Goal: Task Accomplishment & Management: Use online tool/utility

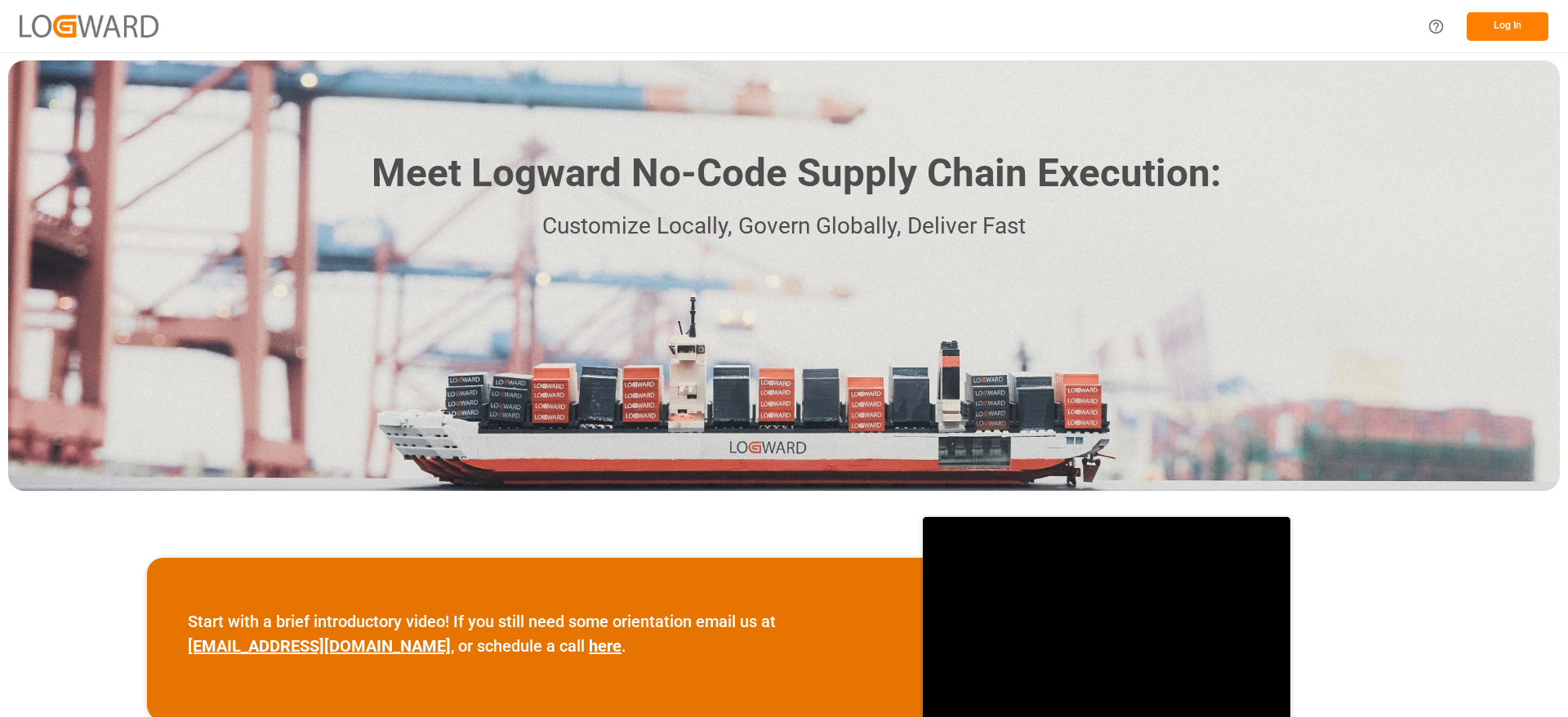
click at [1502, 20] on button "Log In" at bounding box center [1508, 26] width 82 height 29
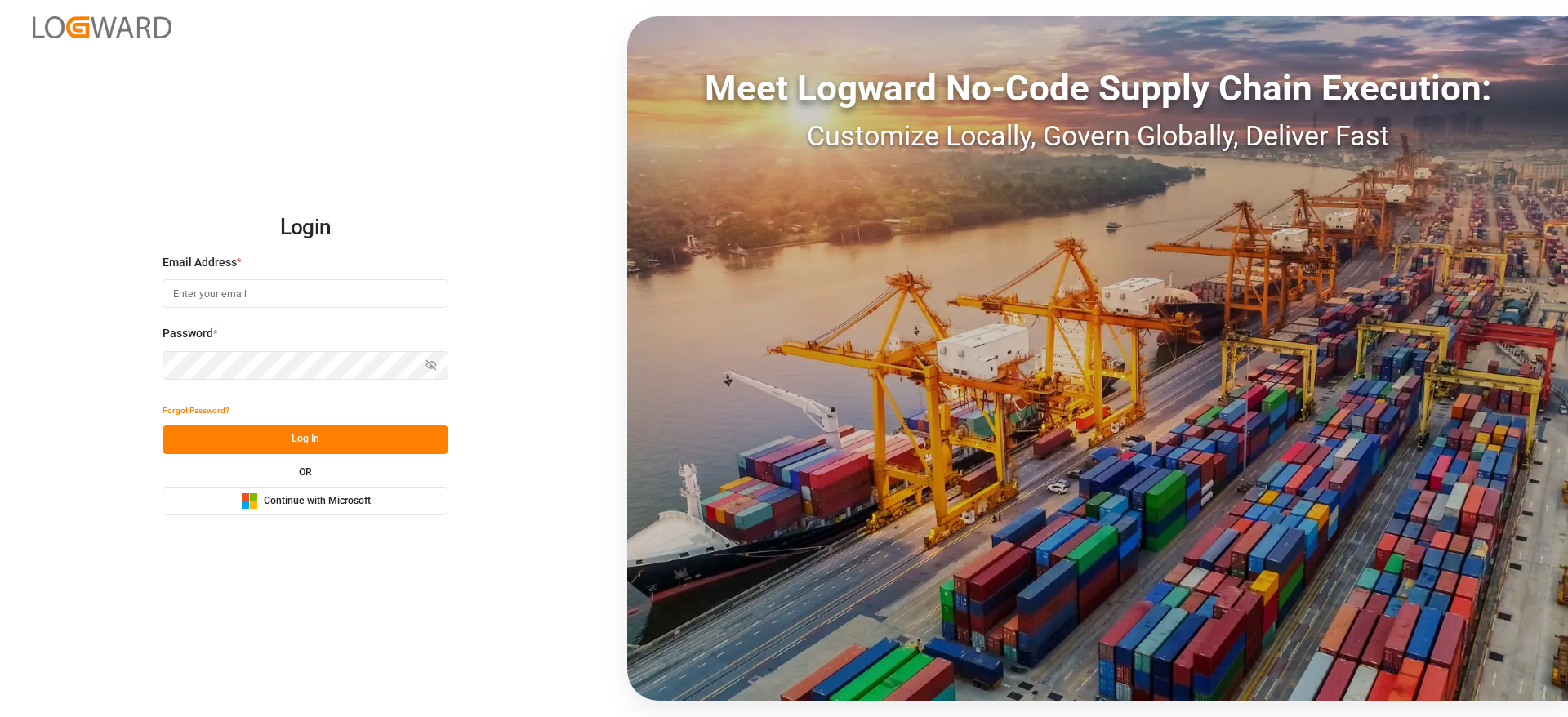
click at [422, 511] on button "Microsoft Logo Continue with Microsoft" at bounding box center [305, 501] width 286 height 29
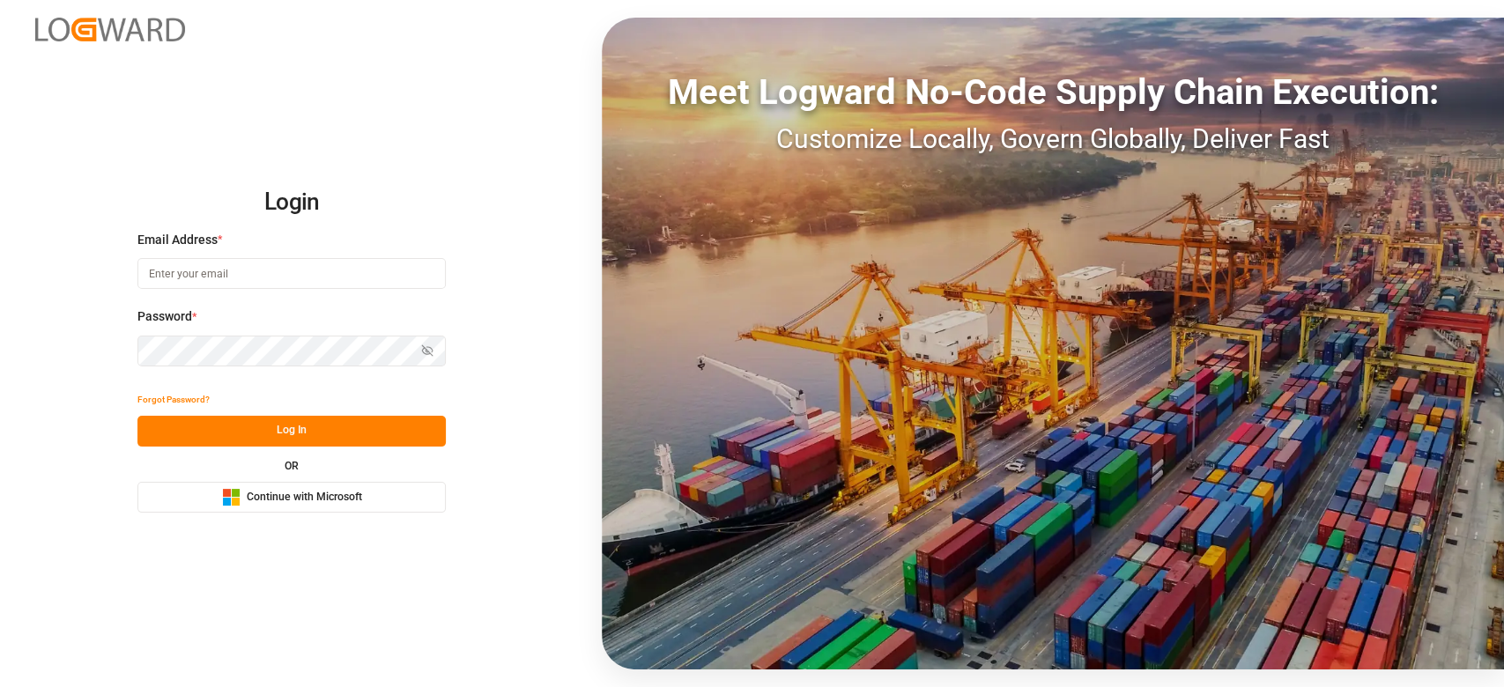
click at [324, 497] on span "Continue with Microsoft" at bounding box center [304, 498] width 115 height 16
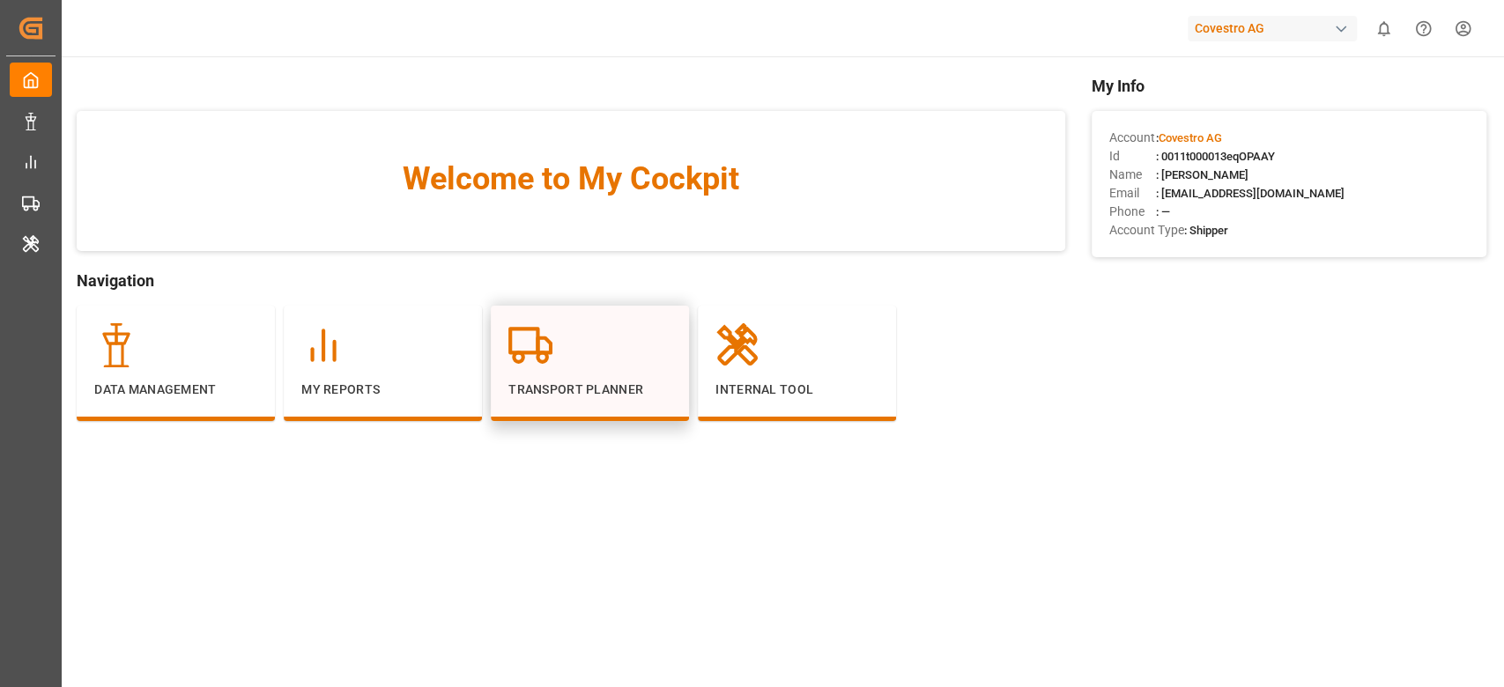
click at [595, 365] on div at bounding box center [589, 345] width 163 height 44
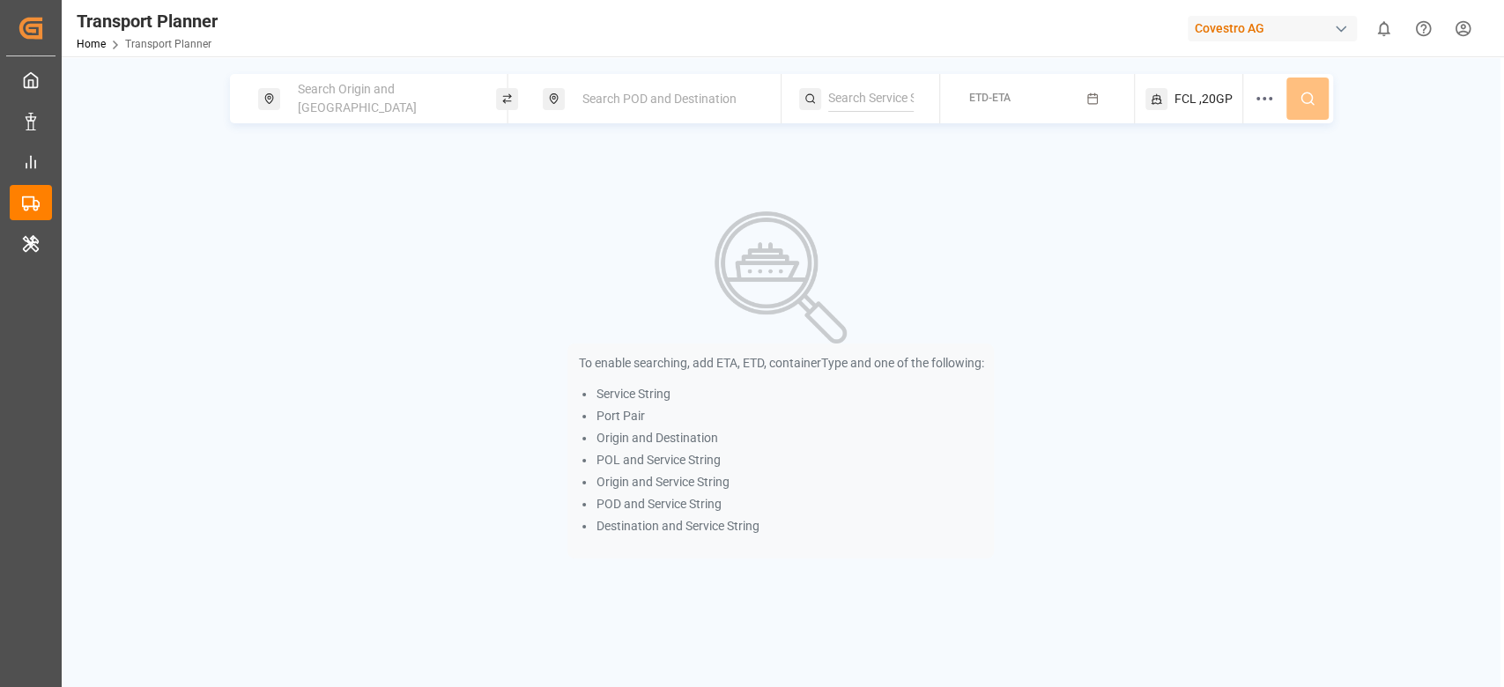
click at [670, 92] on span "Search POD and Destination" at bounding box center [659, 99] width 154 height 14
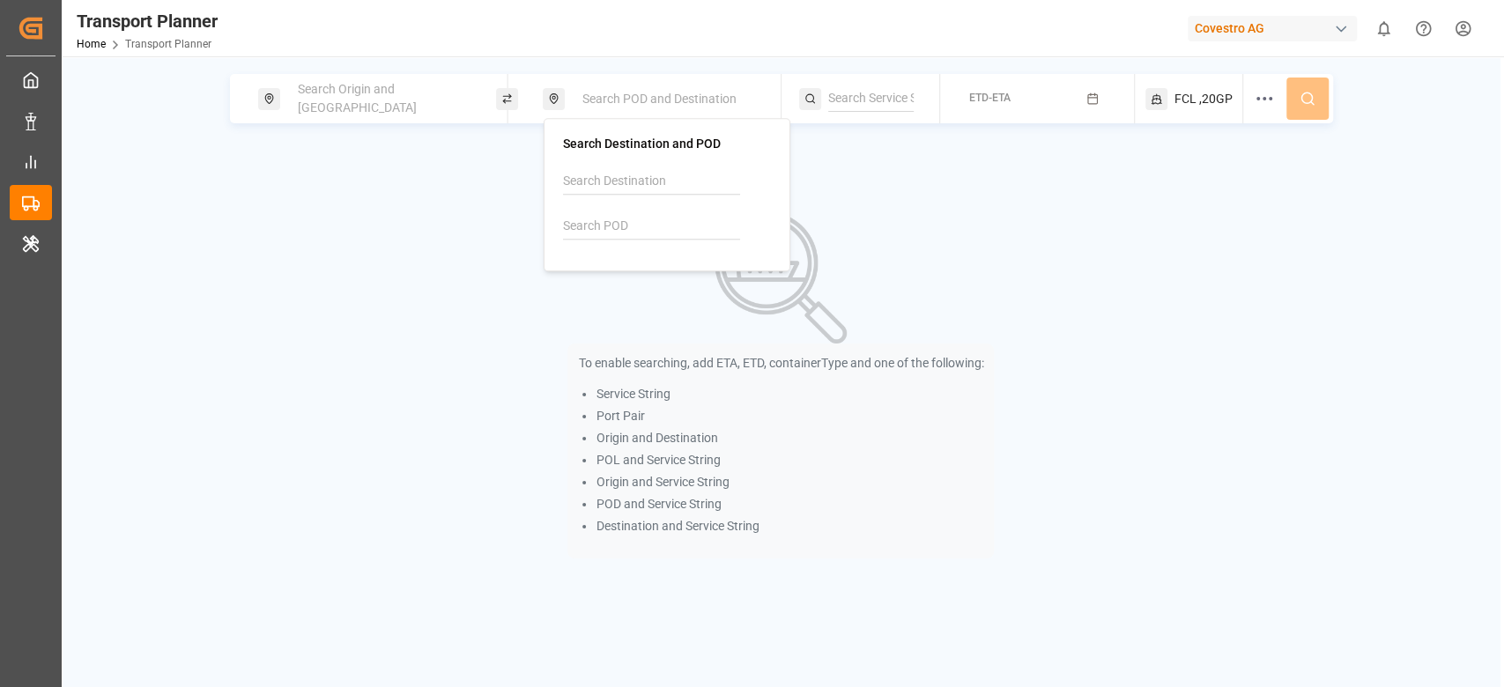
click at [585, 236] on input at bounding box center [651, 226] width 177 height 26
paste input "TWKEL"
type input "TWKEL"
click at [605, 252] on li "TWKEL Keelung (Chilung)" at bounding box center [667, 276] width 206 height 51
click at [588, 264] on img at bounding box center [587, 267] width 18 height 14
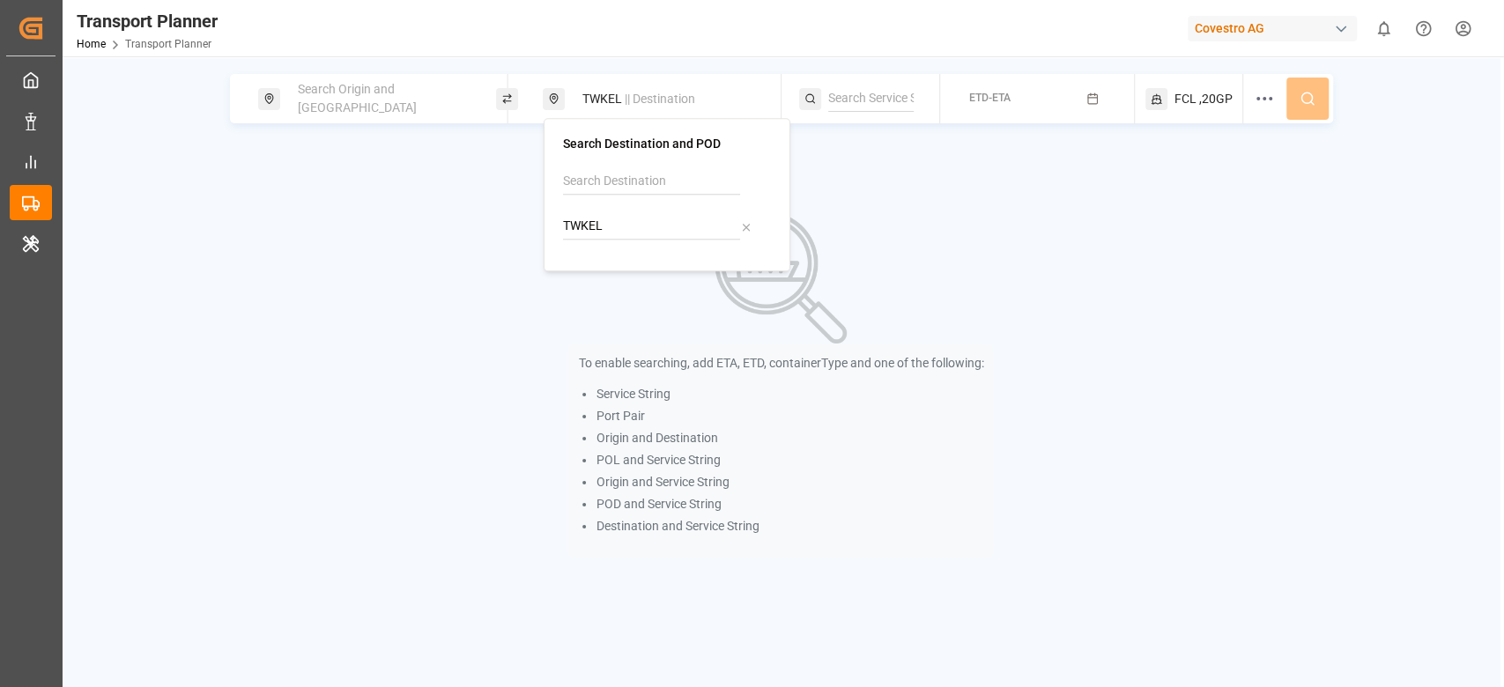
click at [363, 100] on span "Search Origin and POL" at bounding box center [357, 98] width 119 height 33
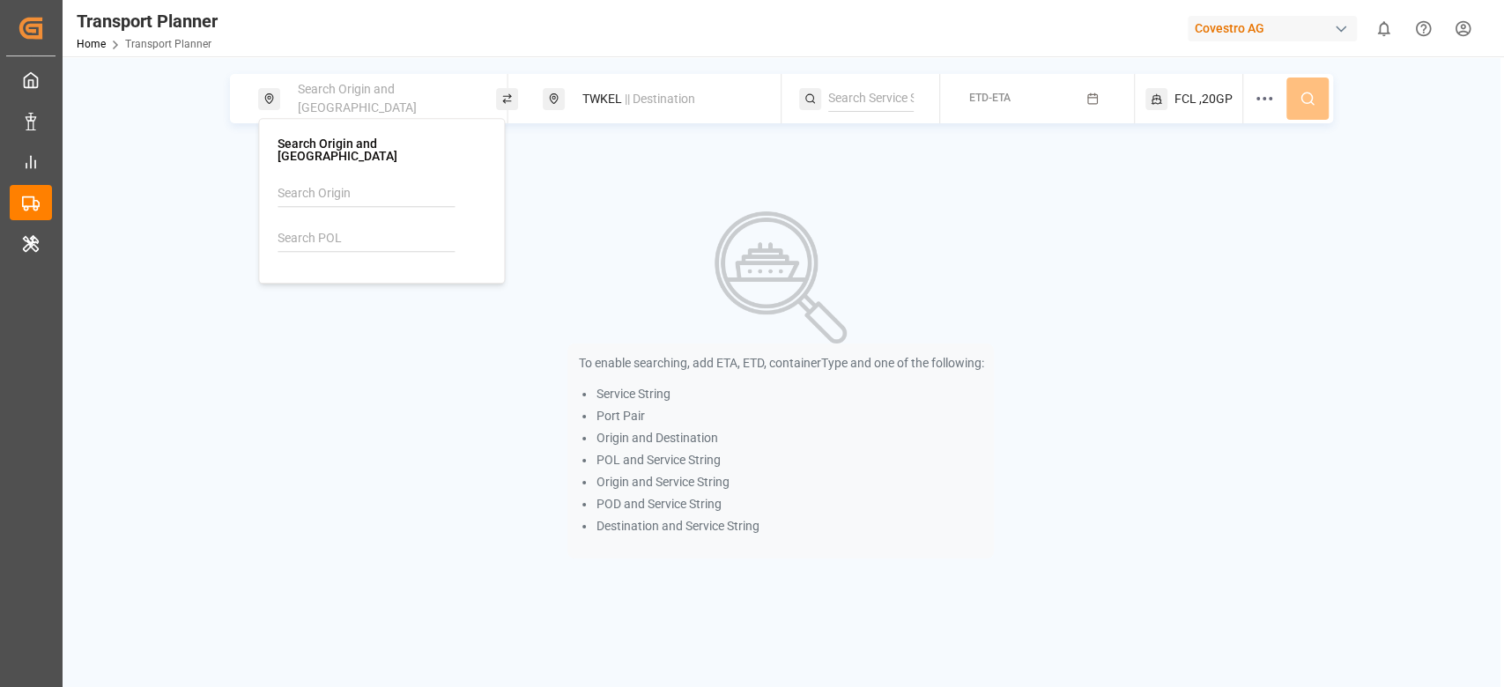
click at [333, 226] on input at bounding box center [365, 239] width 177 height 26
type input "nwc"
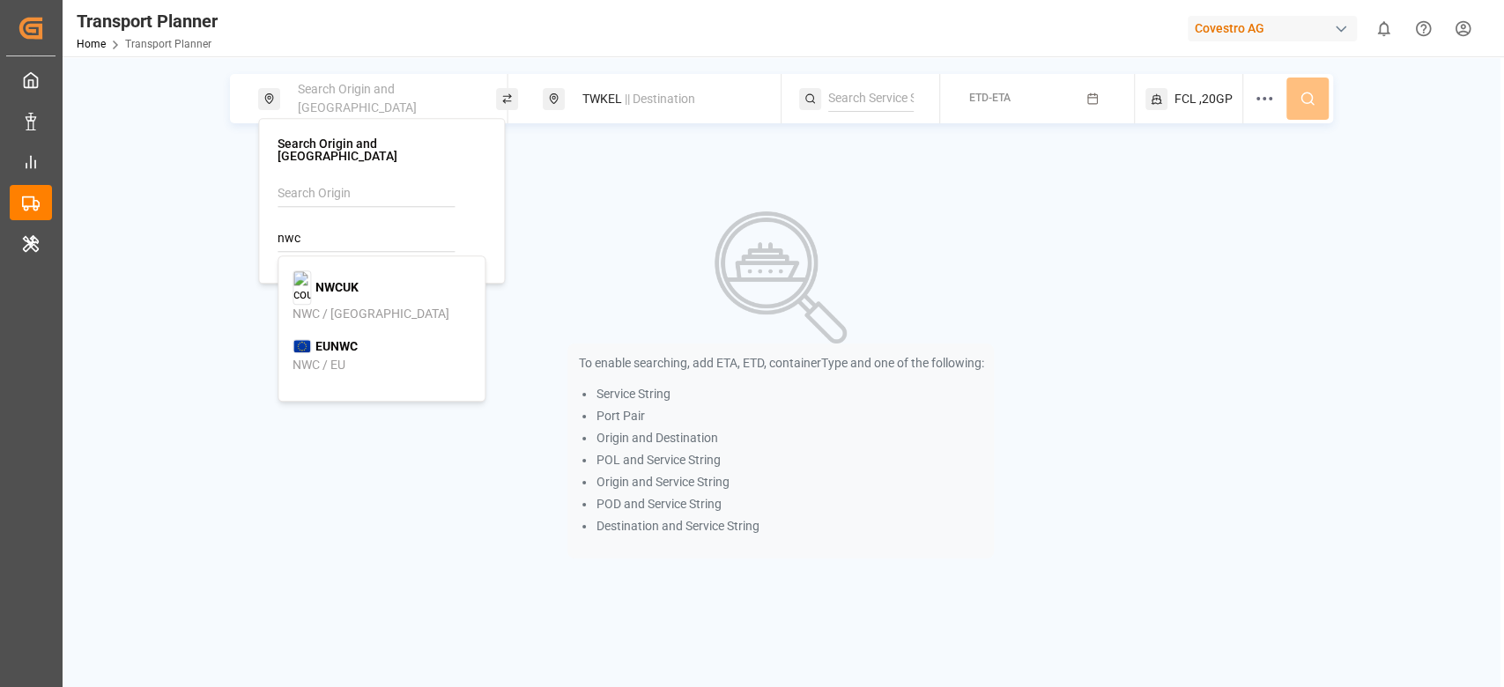
click at [344, 226] on input "nwc" at bounding box center [365, 239] width 177 height 26
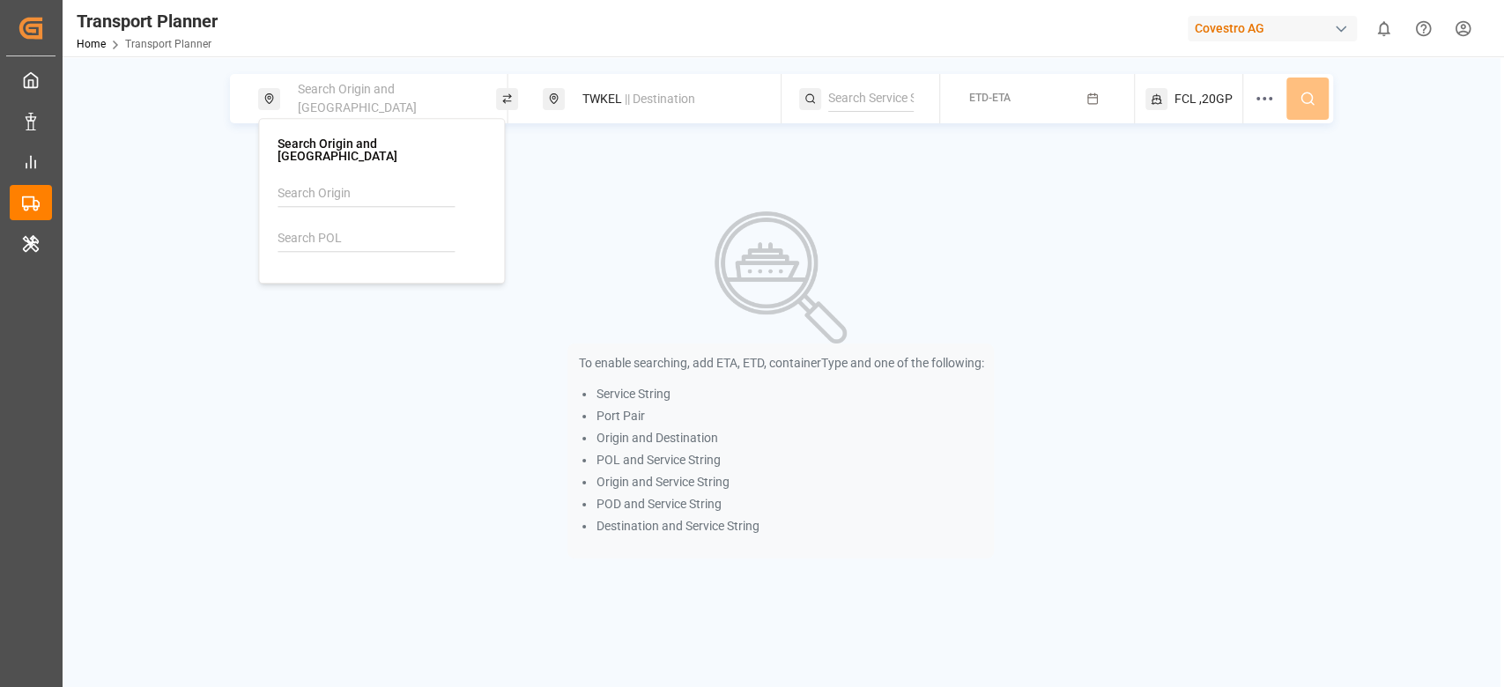
click at [351, 164] on div "Search Origin and POL" at bounding box center [381, 200] width 208 height 127
click at [354, 181] on input at bounding box center [365, 194] width 177 height 26
click at [361, 232] on li "NWC / EU" at bounding box center [381, 234] width 206 height 33
click at [360, 218] on li "NWC / EU" at bounding box center [381, 234] width 206 height 33
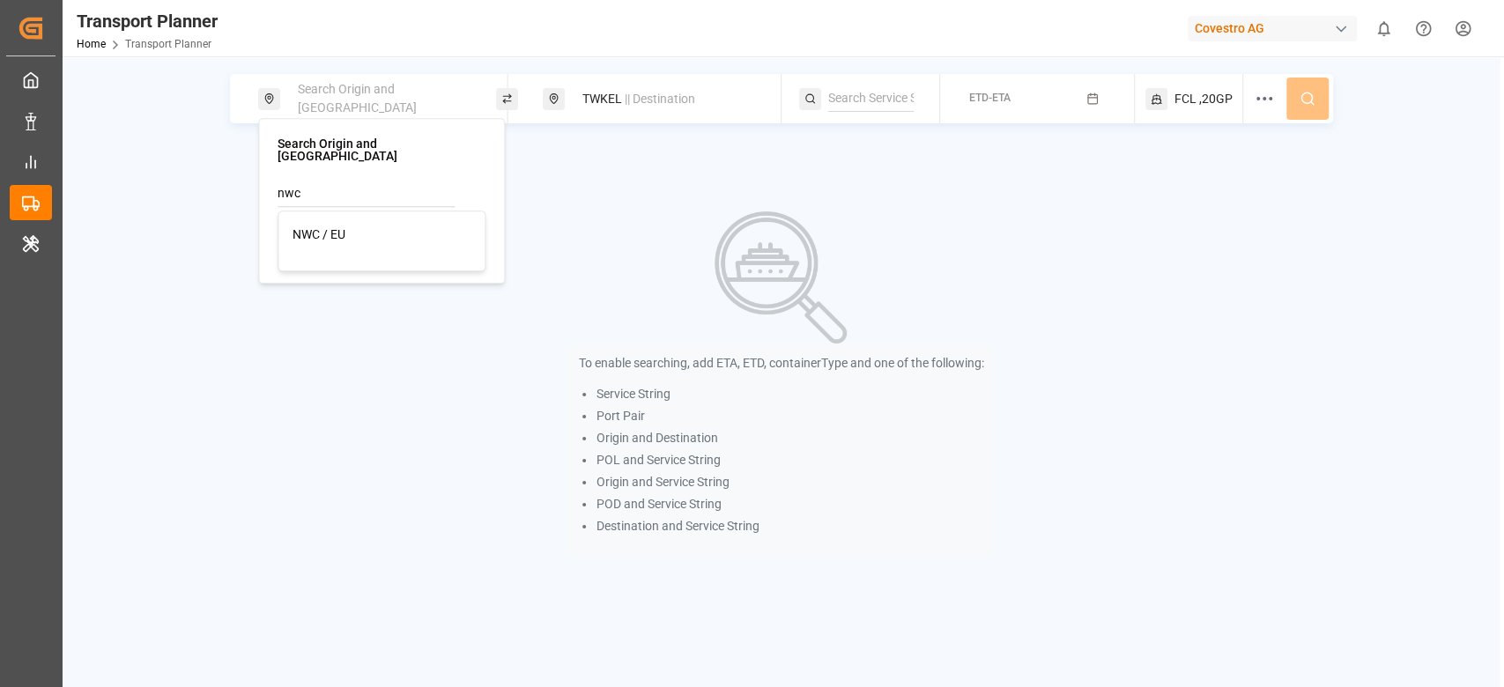
click at [361, 226] on div "NWC / EU" at bounding box center [381, 235] width 178 height 18
type input "NWC / EU"
click at [662, 174] on div "NWC / EU || POL TWKEL || Destination ETD-ETA FCL ,20GP To enable searching, add…" at bounding box center [781, 316] width 1439 height 484
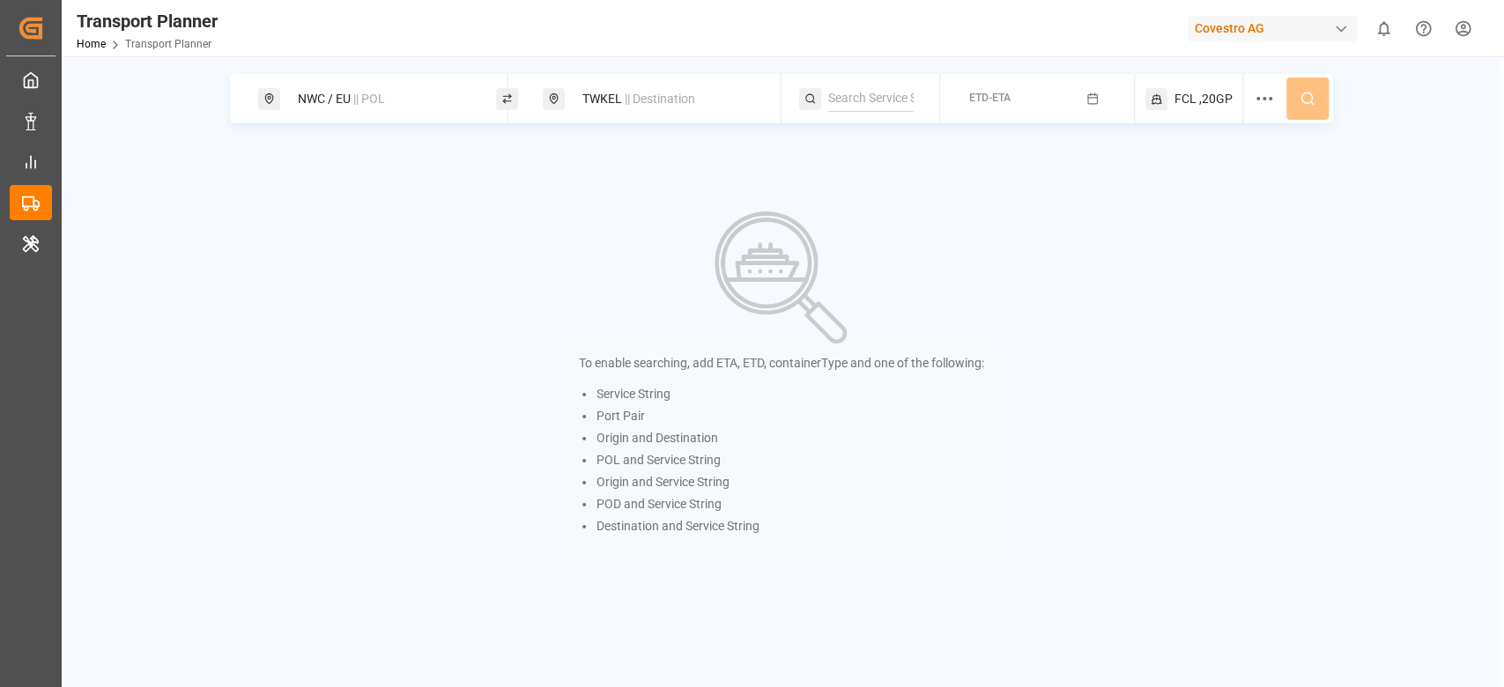
click at [893, 98] on input at bounding box center [870, 98] width 85 height 26
paste input "FE4"
type input "FE4"
click at [869, 142] on div "FE4" at bounding box center [932, 139] width 178 height 18
click at [1022, 86] on button "ETD-ETA" at bounding box center [1036, 99] width 173 height 34
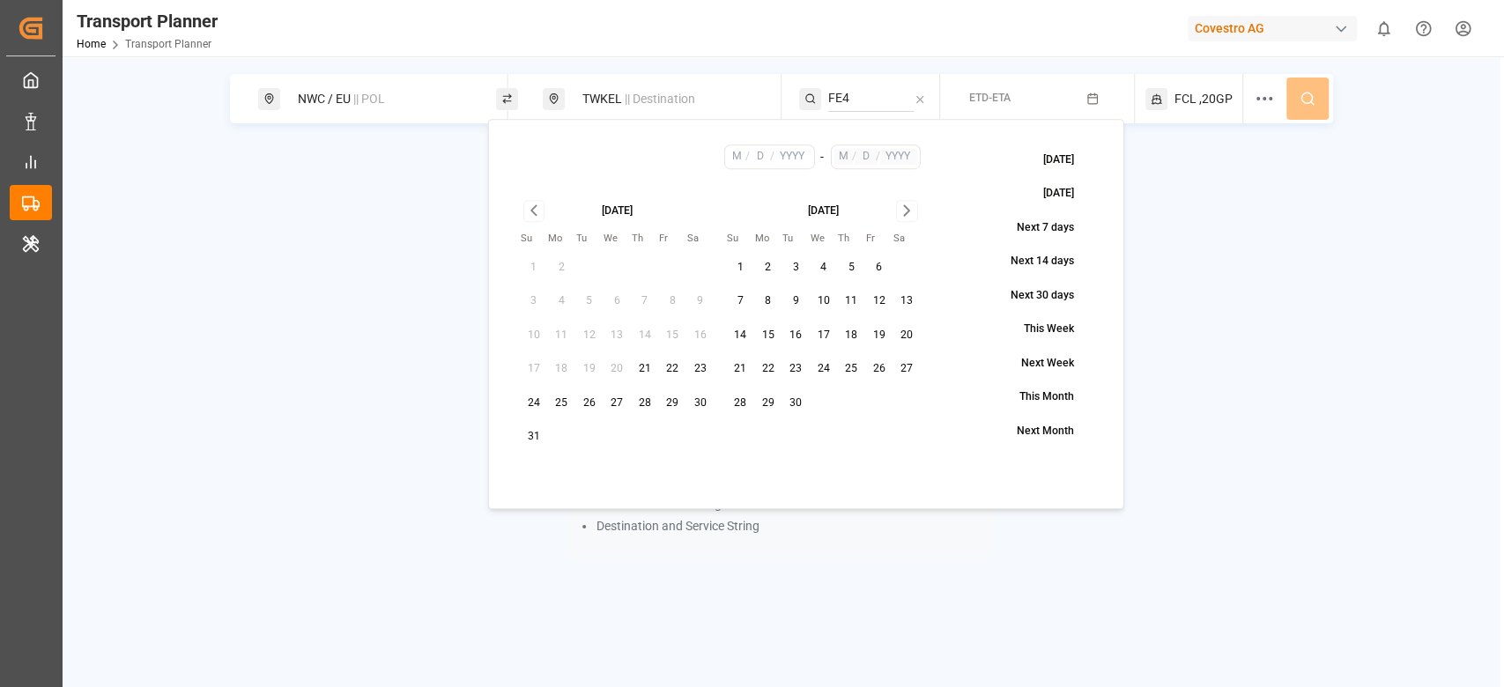
click at [646, 412] on button "28" at bounding box center [645, 403] width 28 height 28
type input "8"
type input "28"
type input "2025"
click at [901, 216] on icon "Go to next month" at bounding box center [907, 210] width 20 height 21
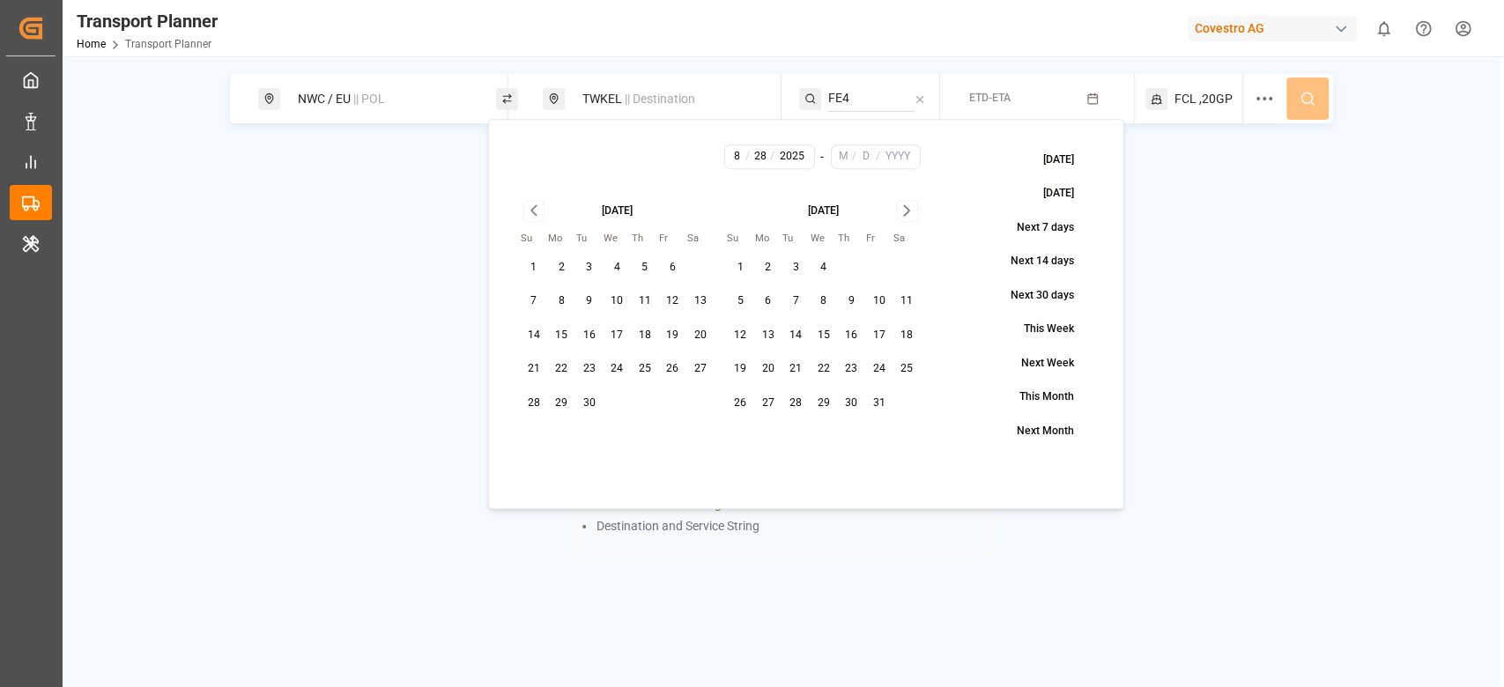
click at [901, 216] on icon "Go to next month" at bounding box center [907, 210] width 20 height 21
click at [913, 202] on icon "Go to next month" at bounding box center [907, 210] width 20 height 21
click at [810, 405] on button "31" at bounding box center [824, 403] width 28 height 28
type input "12"
type input "31"
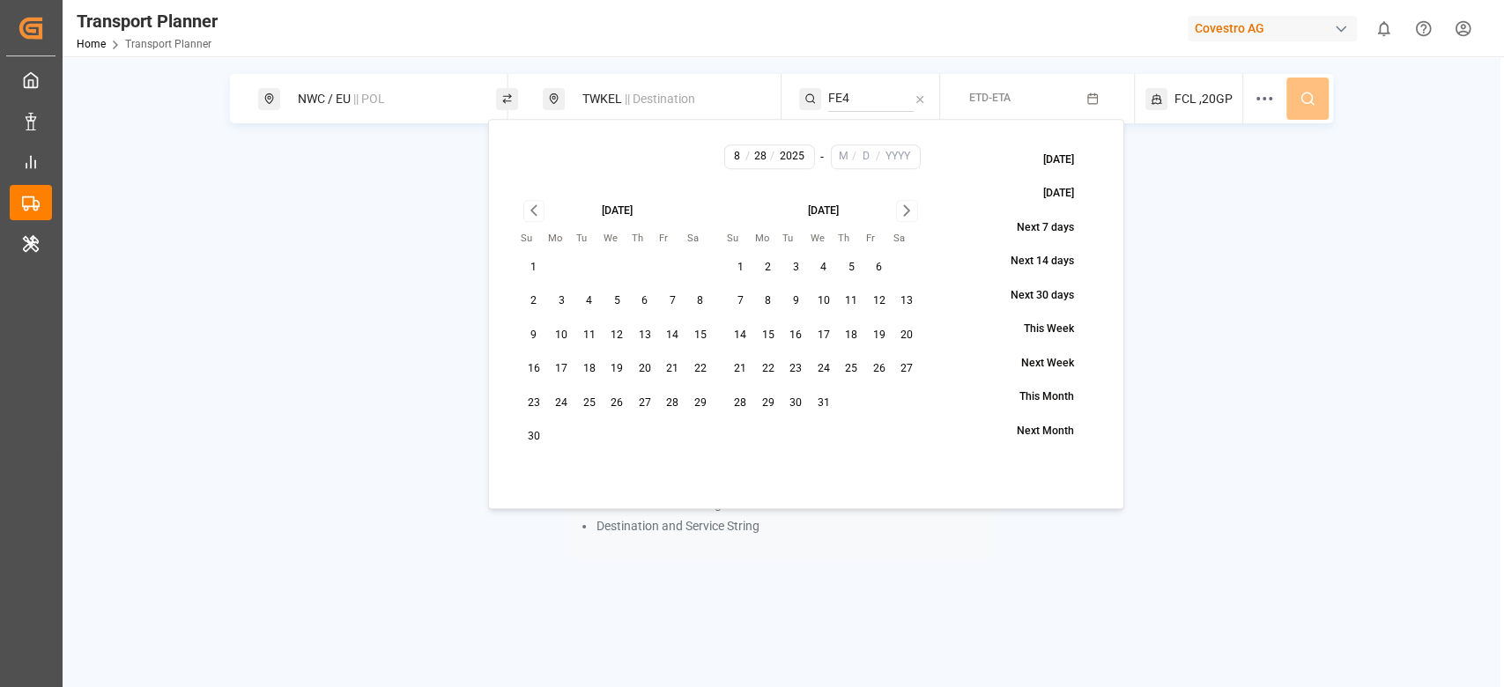
type input "2025"
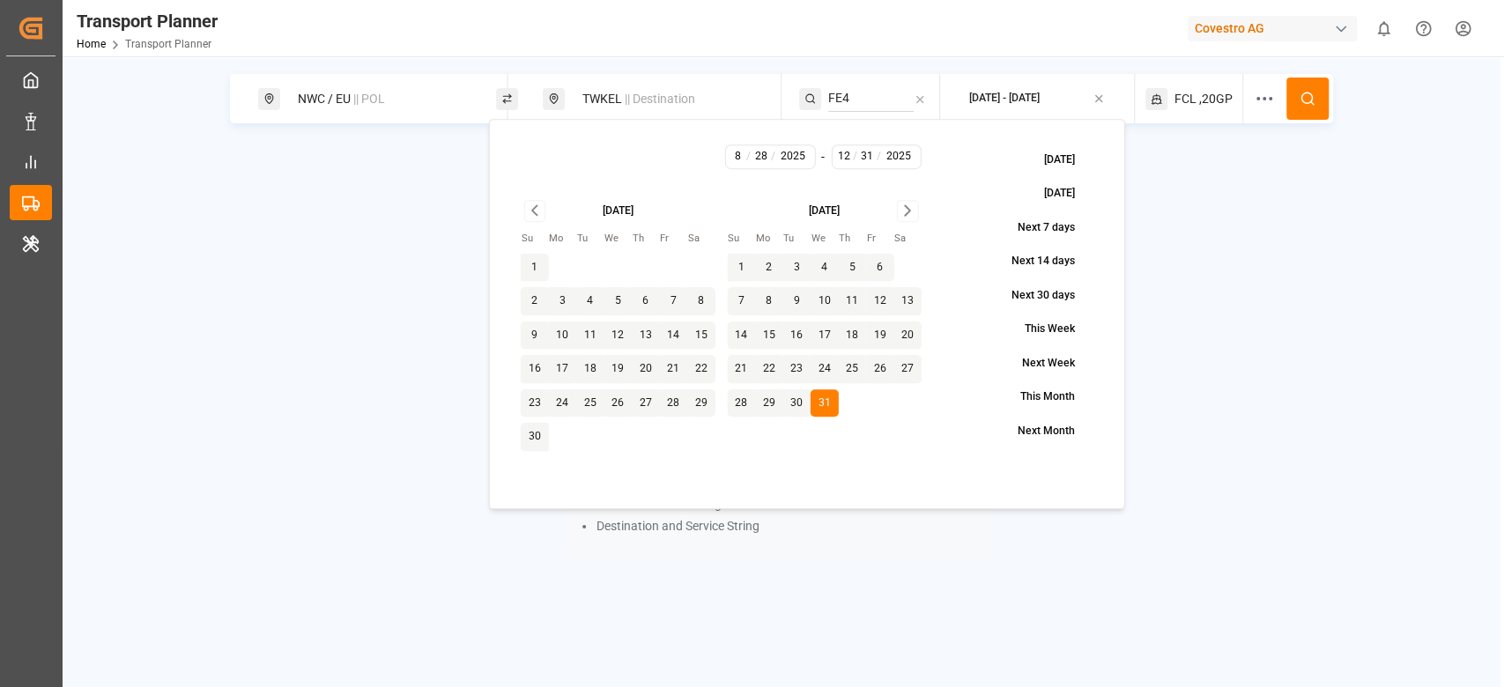
click at [1292, 104] on button at bounding box center [1307, 99] width 42 height 42
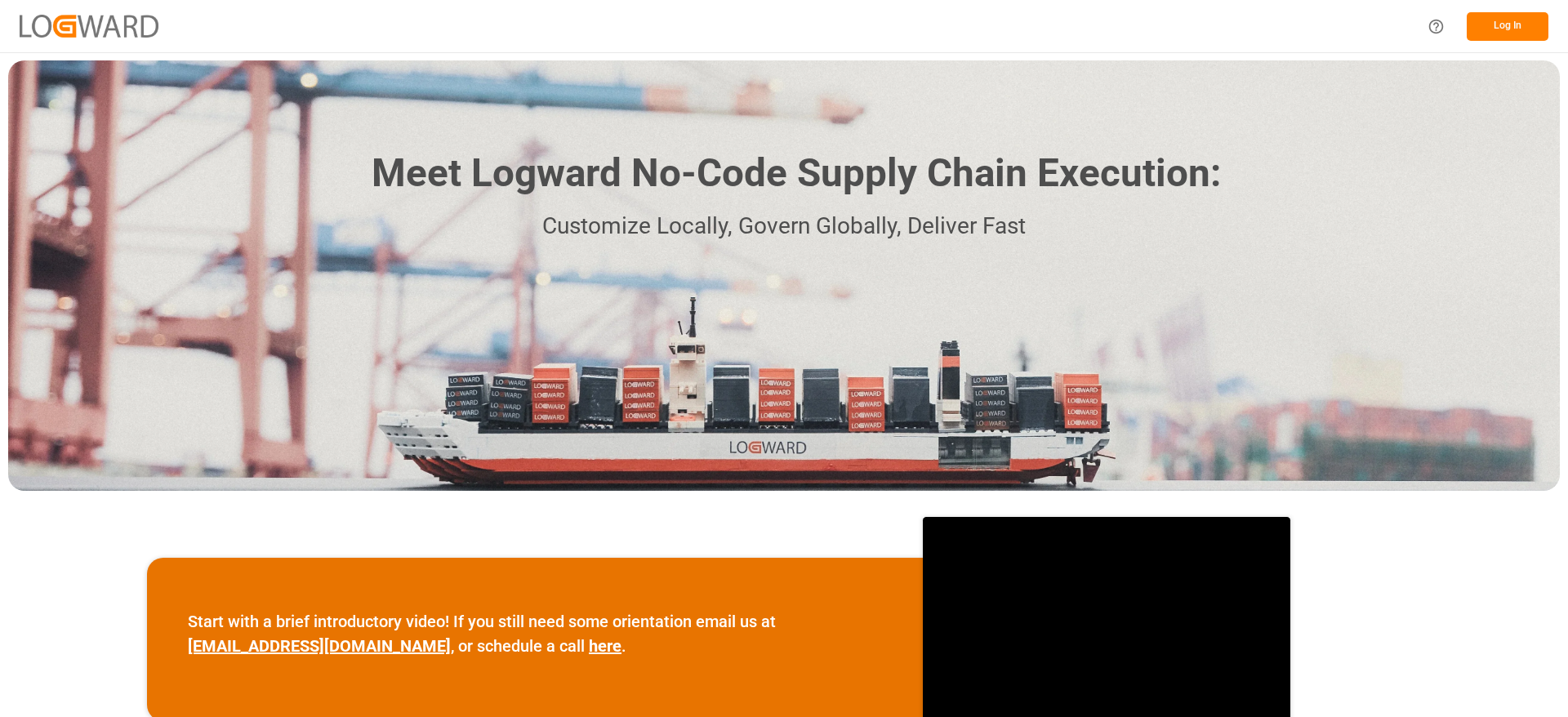
click at [1485, 20] on button "Log In" at bounding box center [1508, 26] width 82 height 29
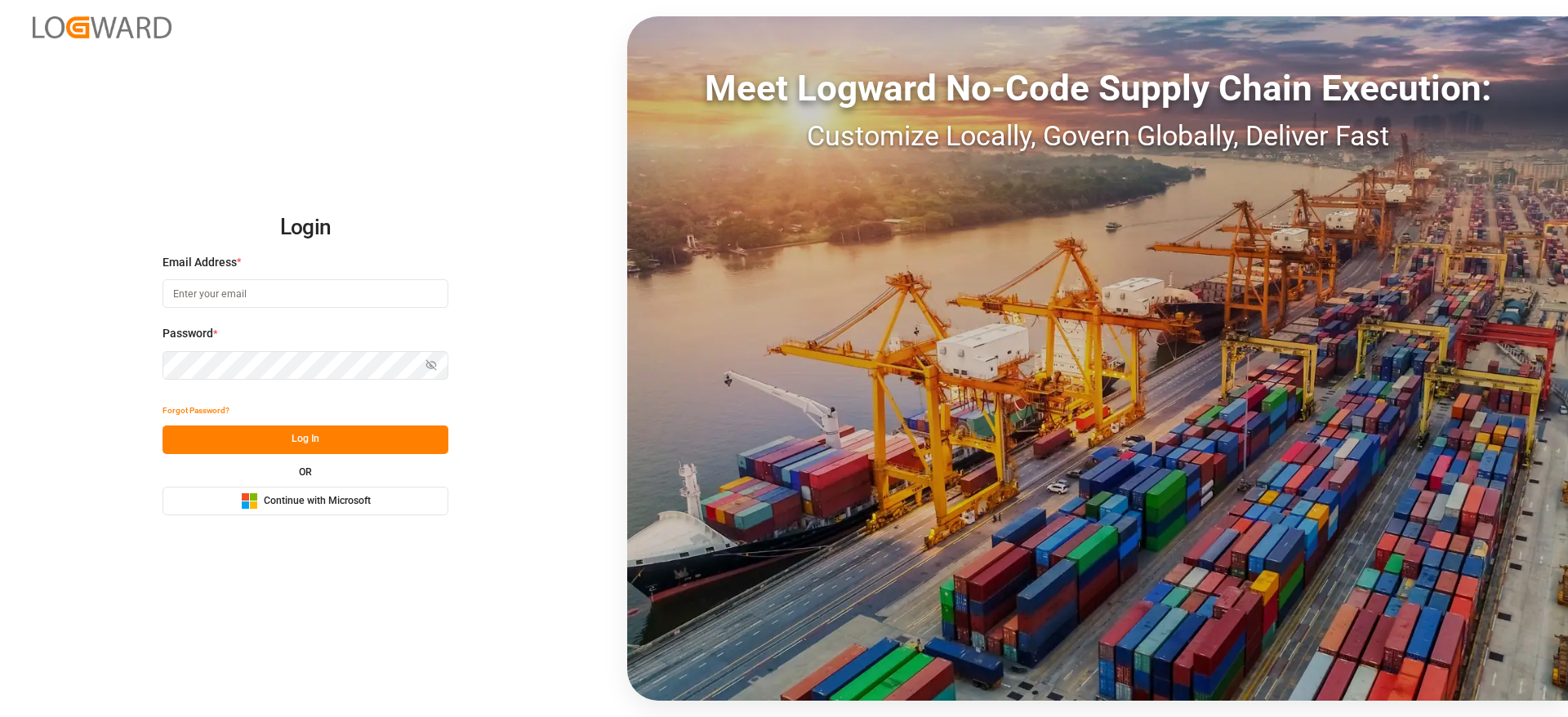
click at [345, 506] on span "Continue with Microsoft" at bounding box center [317, 502] width 107 height 15
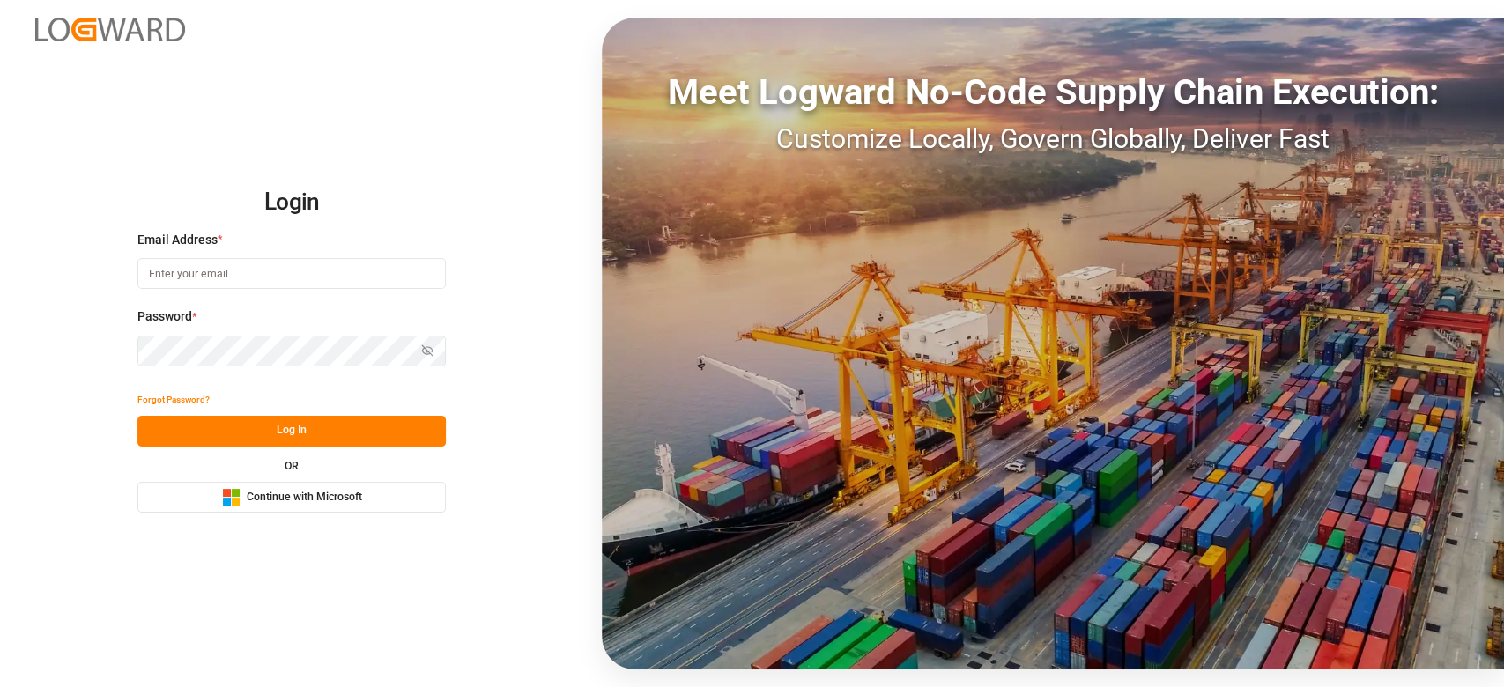
click at [296, 490] on span "Continue with Microsoft" at bounding box center [304, 498] width 115 height 16
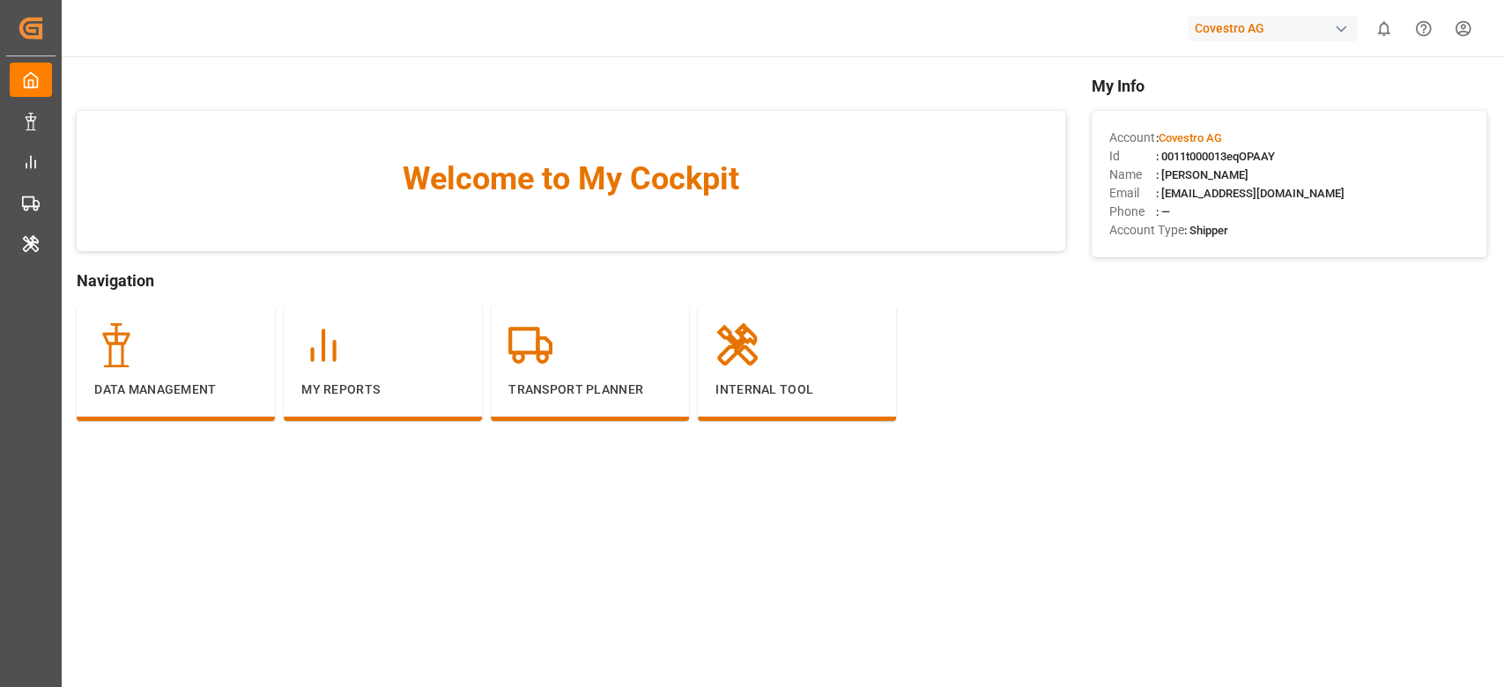
click at [1247, 32] on div "Covestro AG" at bounding box center [1271, 29] width 169 height 26
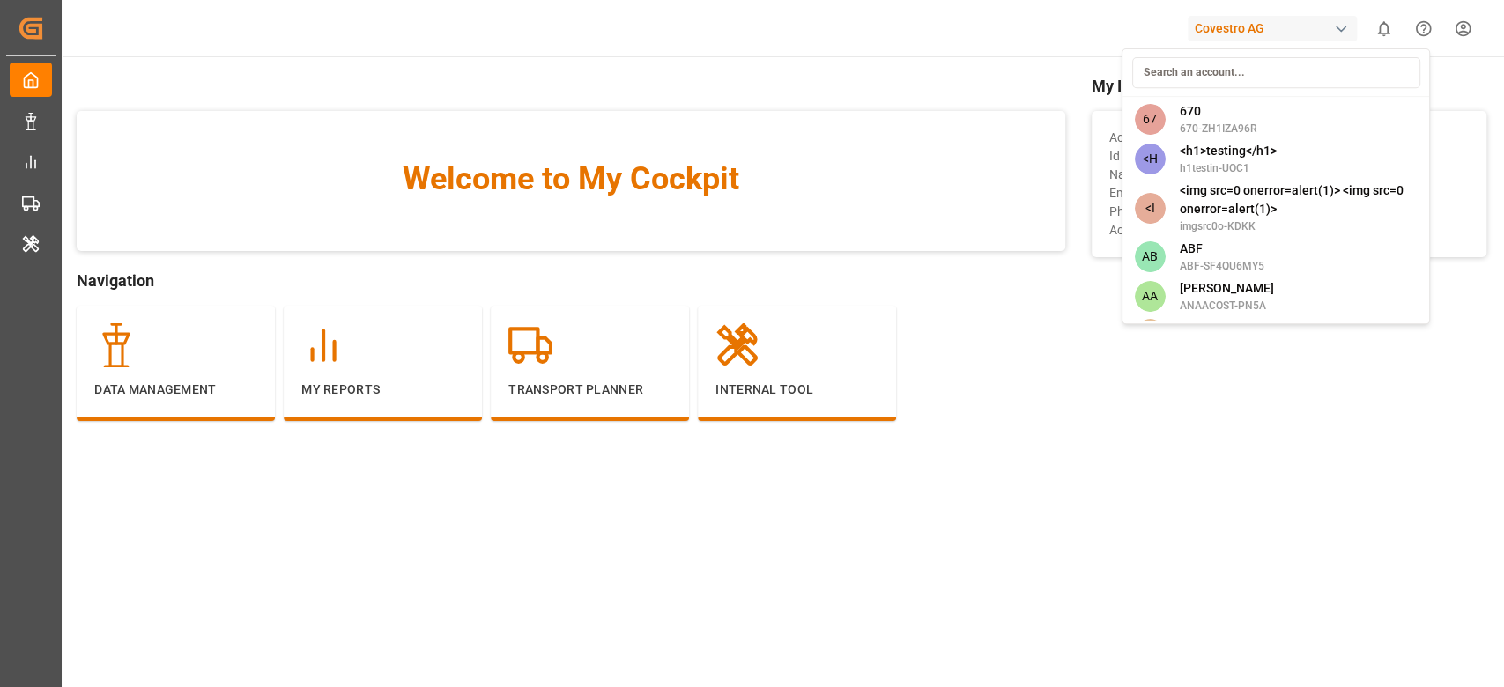
click at [1209, 80] on input at bounding box center [1275, 72] width 288 height 31
click at [1192, 85] on input at bounding box center [1275, 72] width 288 height 31
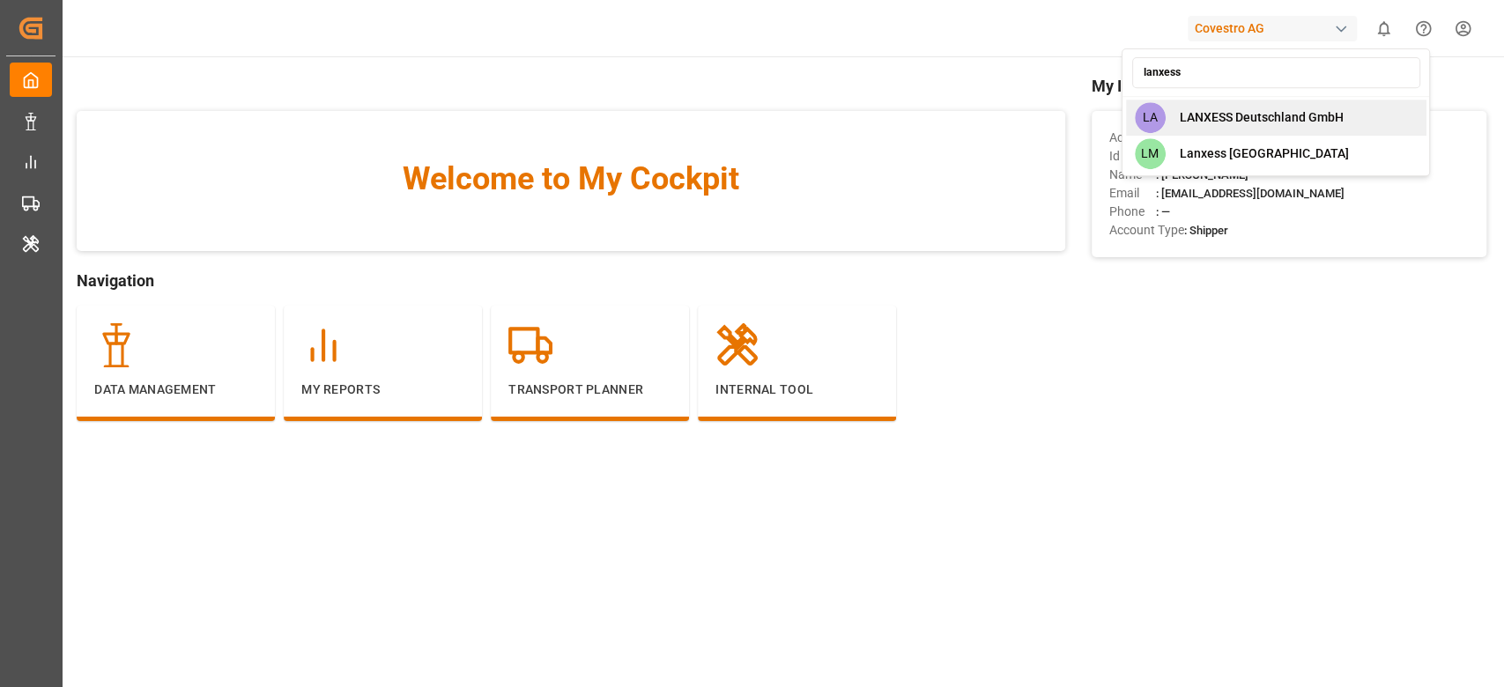
type input "lanxess"
click at [1224, 123] on span "LANXESS Deutschland GmbH" at bounding box center [1261, 117] width 164 height 18
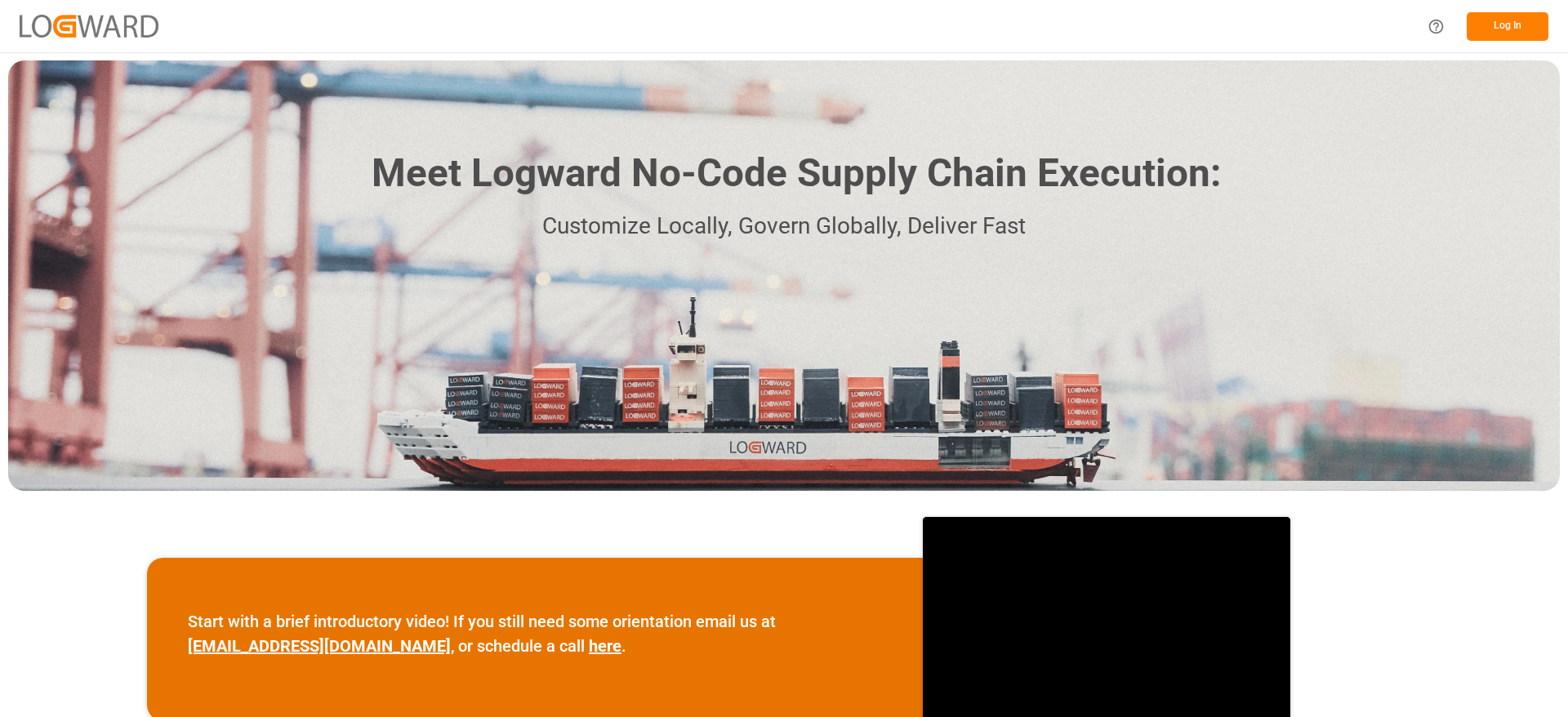
click at [1500, 30] on button "Log In" at bounding box center [1508, 26] width 82 height 29
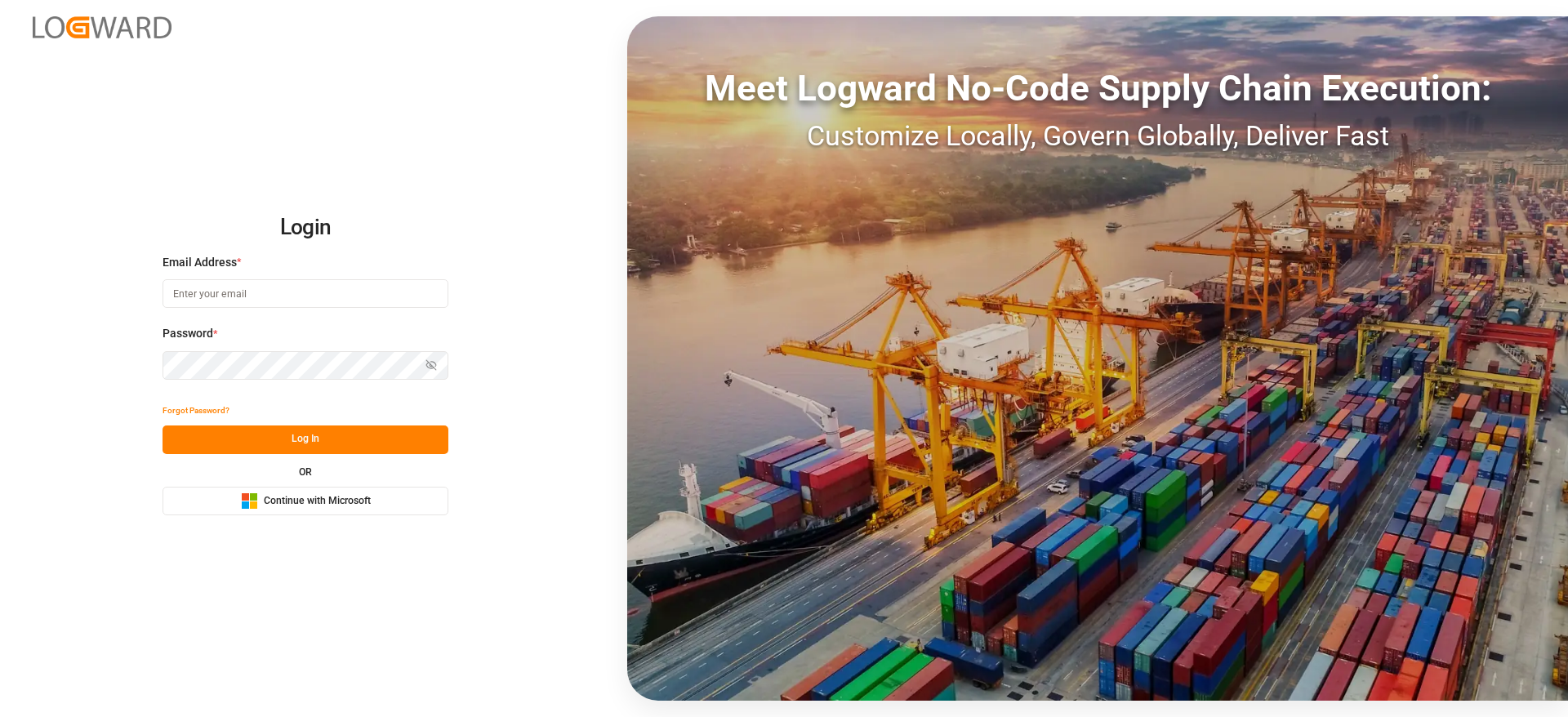
click at [380, 501] on button "Microsoft Logo Continue with Microsoft" at bounding box center [305, 501] width 286 height 29
